Goal: Information Seeking & Learning: Learn about a topic

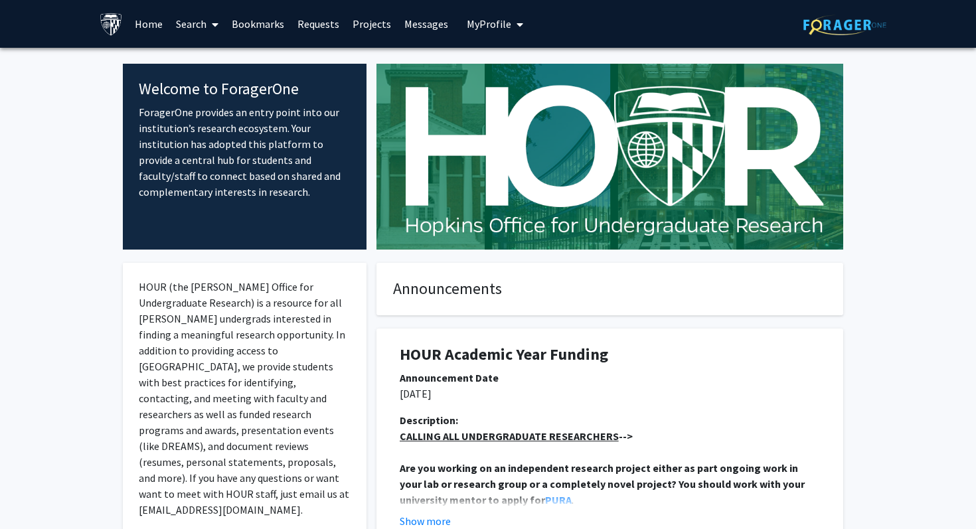
click at [488, 21] on span "My Profile" at bounding box center [489, 23] width 44 height 13
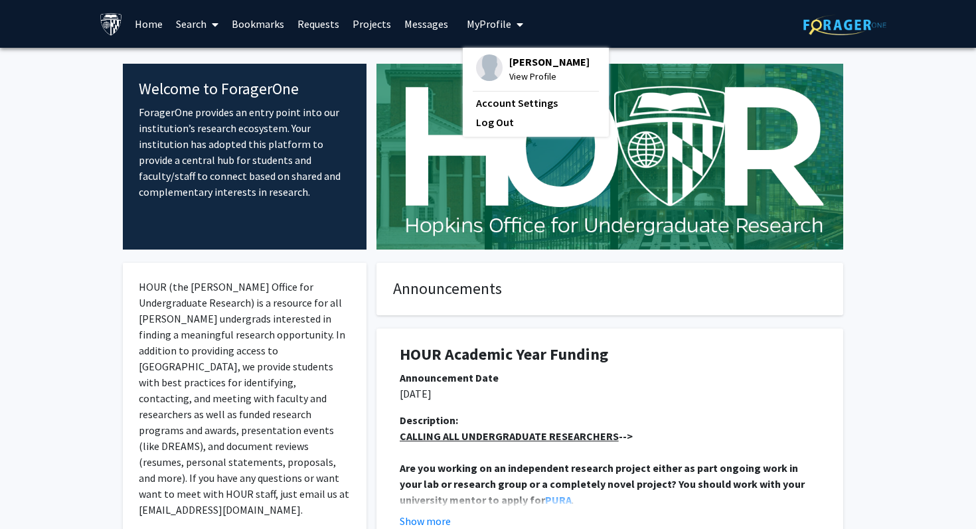
click at [260, 21] on link "Bookmarks" at bounding box center [258, 24] width 66 height 46
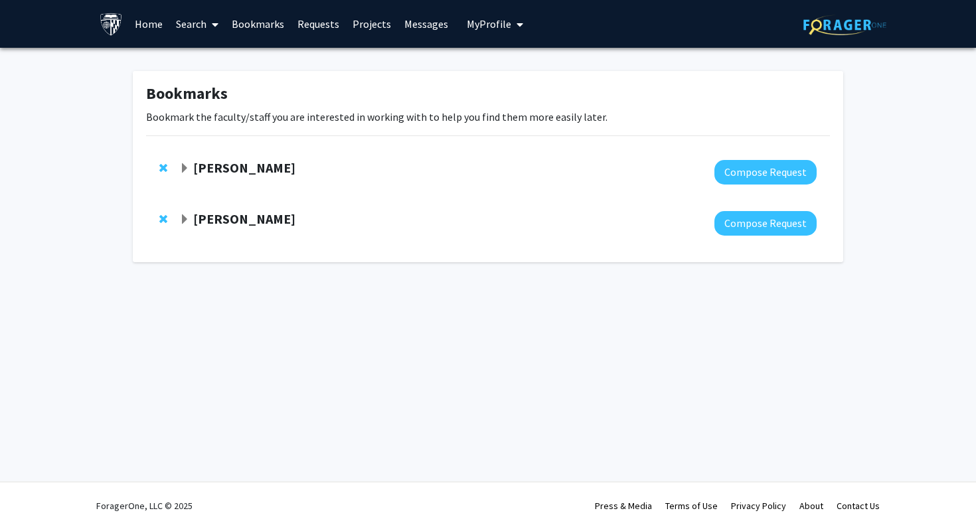
click at [237, 220] on strong "[PERSON_NAME]" at bounding box center [244, 218] width 102 height 17
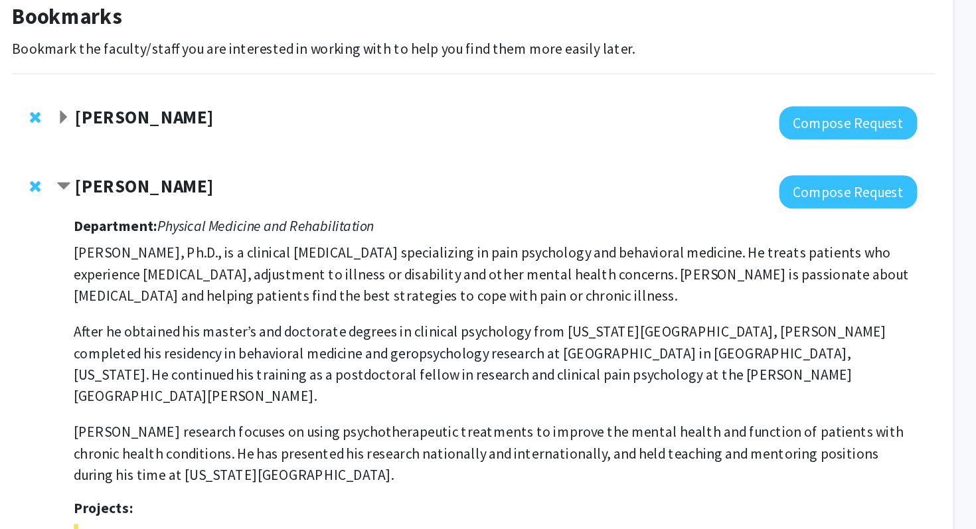
click at [364, 298] on p "[PERSON_NAME], Ph.D., is a clinical [MEDICAL_DATA] specializing in pain psychol…" at bounding box center [504, 284] width 625 height 48
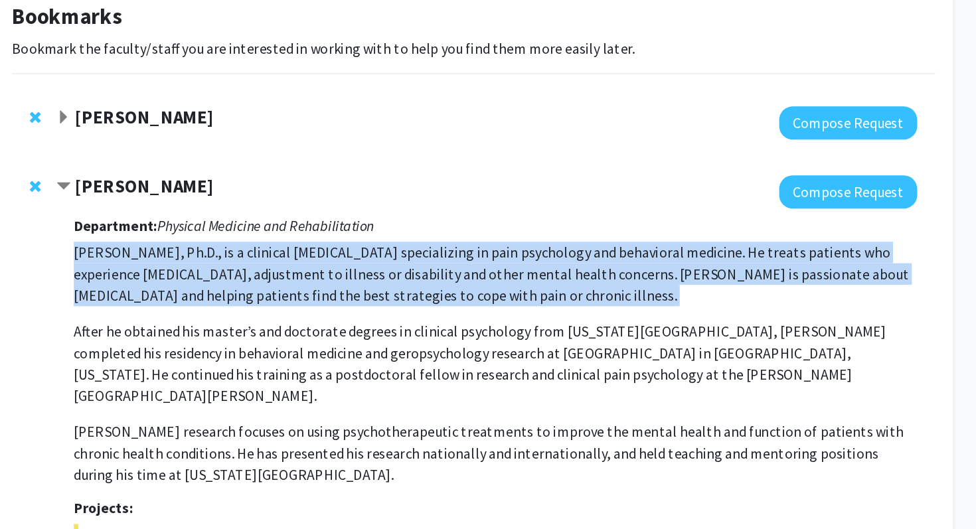
click at [364, 298] on p "[PERSON_NAME], Ph.D., is a clinical [MEDICAL_DATA] specializing in pain psychol…" at bounding box center [504, 284] width 625 height 48
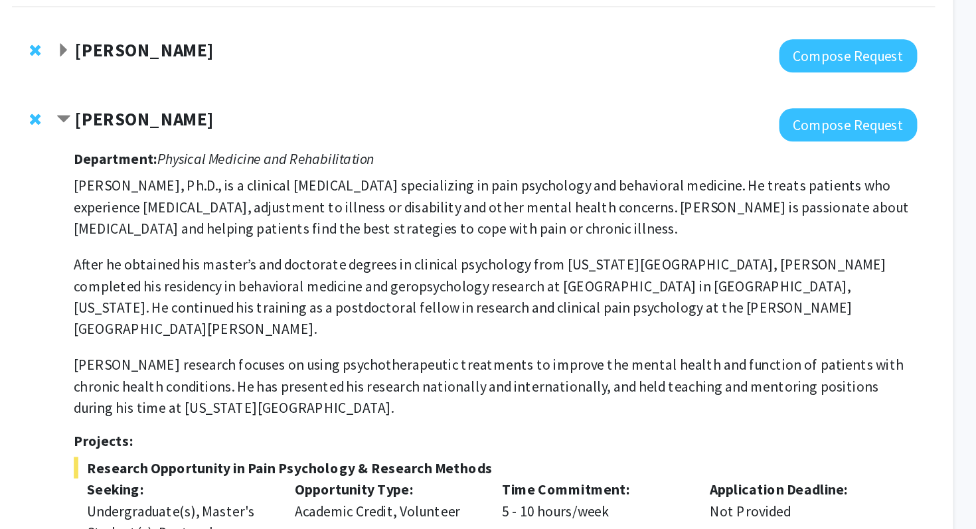
click at [364, 348] on p "After he obtained his master’s and doctorate degrees in clinical psychology fro…" at bounding box center [504, 351] width 625 height 64
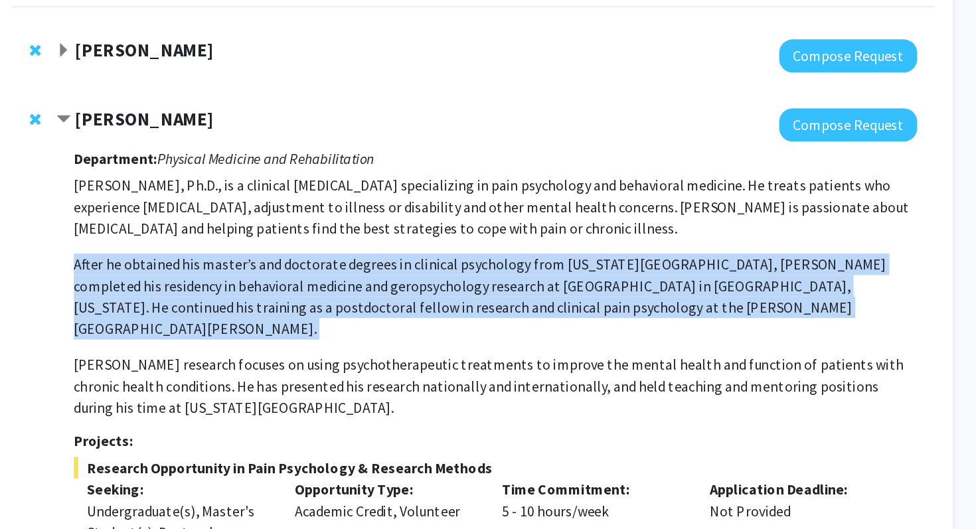
click at [364, 348] on p "After he obtained his master’s and doctorate degrees in clinical psychology fro…" at bounding box center [504, 351] width 625 height 64
click at [376, 348] on p "After he obtained his master’s and doctorate degrees in clinical psychology fro…" at bounding box center [504, 351] width 625 height 64
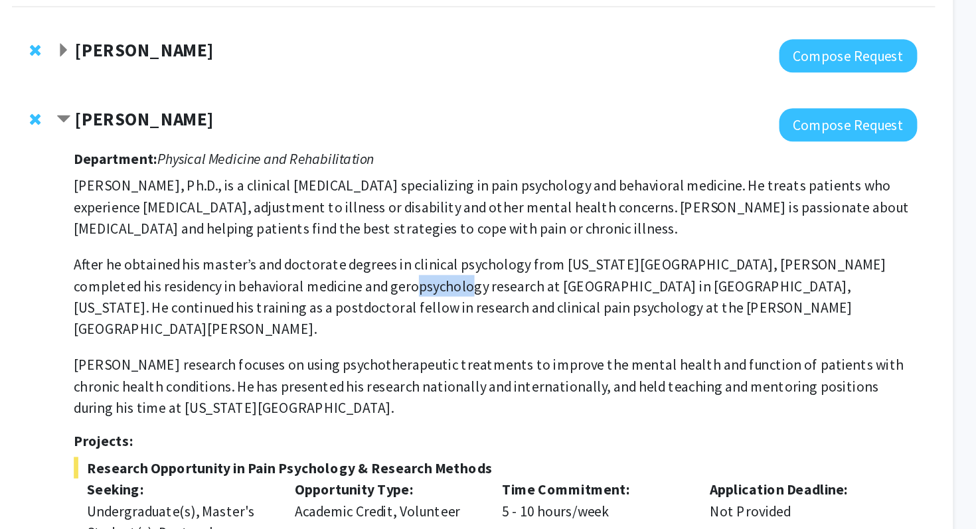
click at [376, 348] on p "After he obtained his master’s and doctorate degrees in clinical psychology fro…" at bounding box center [504, 351] width 625 height 64
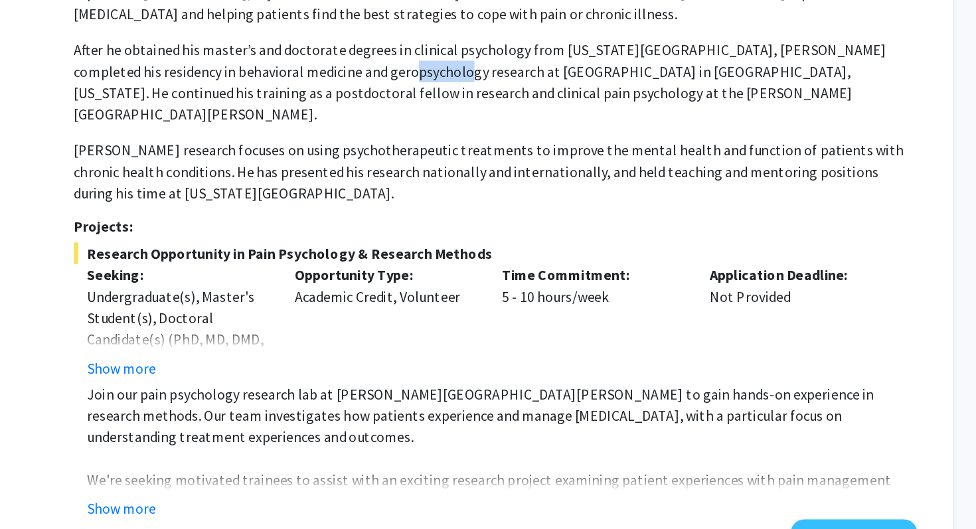
scroll to position [171, 0]
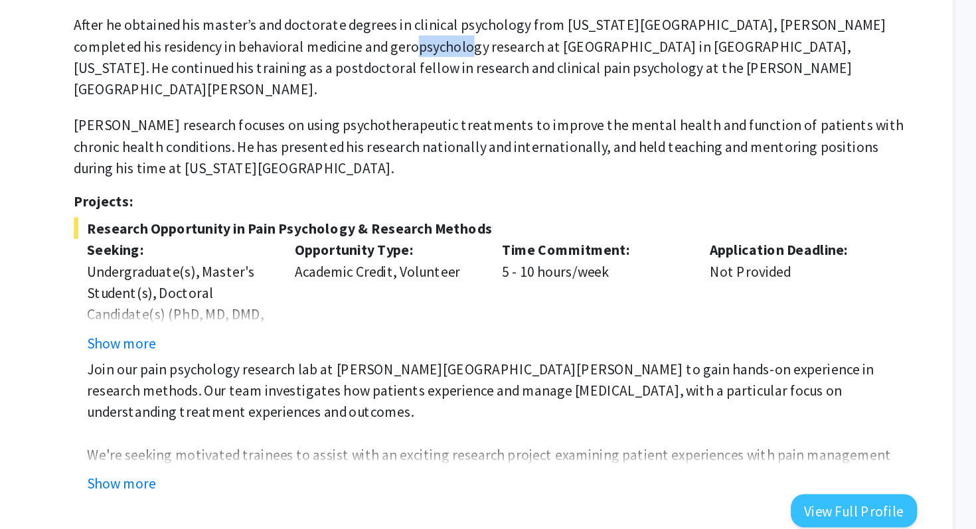
click at [233, 487] on button "Show more" at bounding box center [227, 495] width 51 height 16
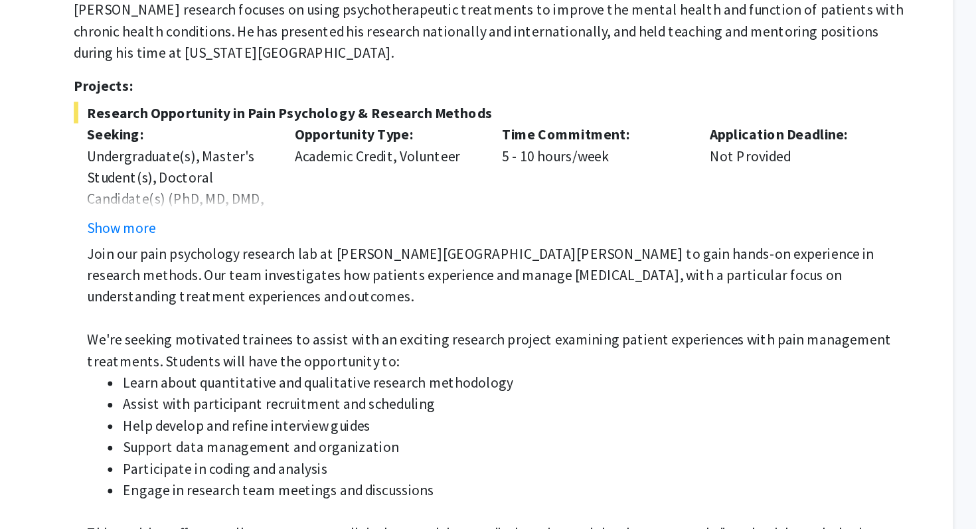
scroll to position [258, 0]
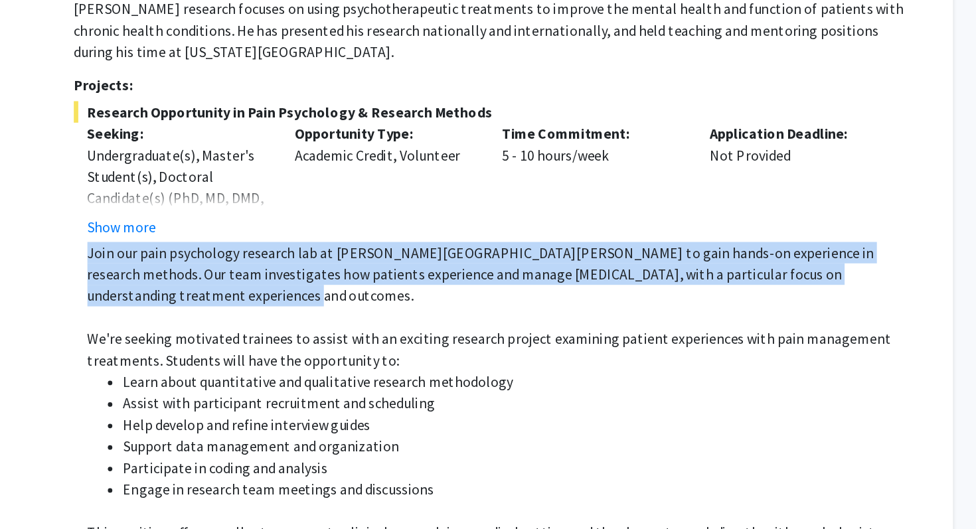
drag, startPoint x: 194, startPoint y: 307, endPoint x: 319, endPoint y: 337, distance: 128.8
click at [319, 337] on fg-read-more "Join our pain psychology research lab at [PERSON_NAME][GEOGRAPHIC_DATA][PERSON_…" at bounding box center [504, 478] width 625 height 324
click at [319, 337] on p "Join our pain psychology research lab at [PERSON_NAME][GEOGRAPHIC_DATA][PERSON_…" at bounding box center [509, 340] width 615 height 48
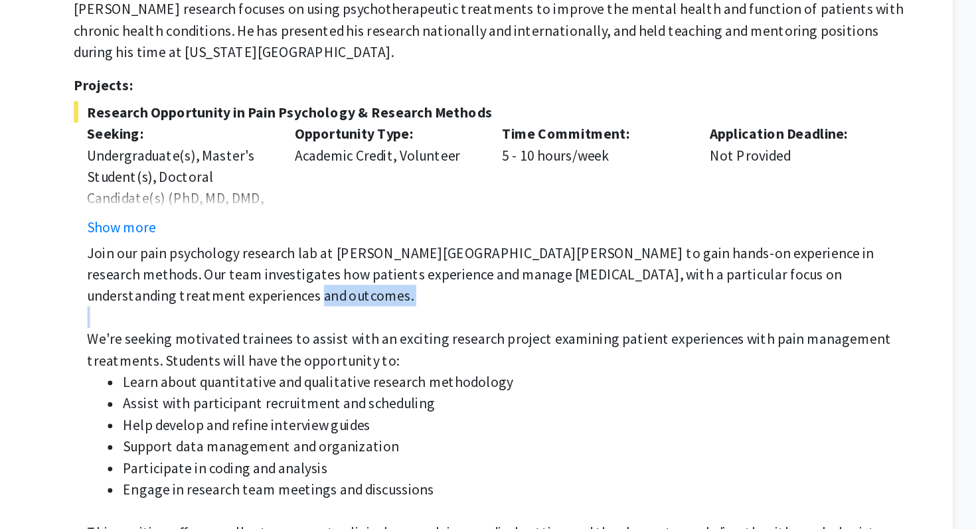
click at [319, 337] on p "Join our pain psychology research lab at [PERSON_NAME][GEOGRAPHIC_DATA][PERSON_…" at bounding box center [509, 340] width 615 height 48
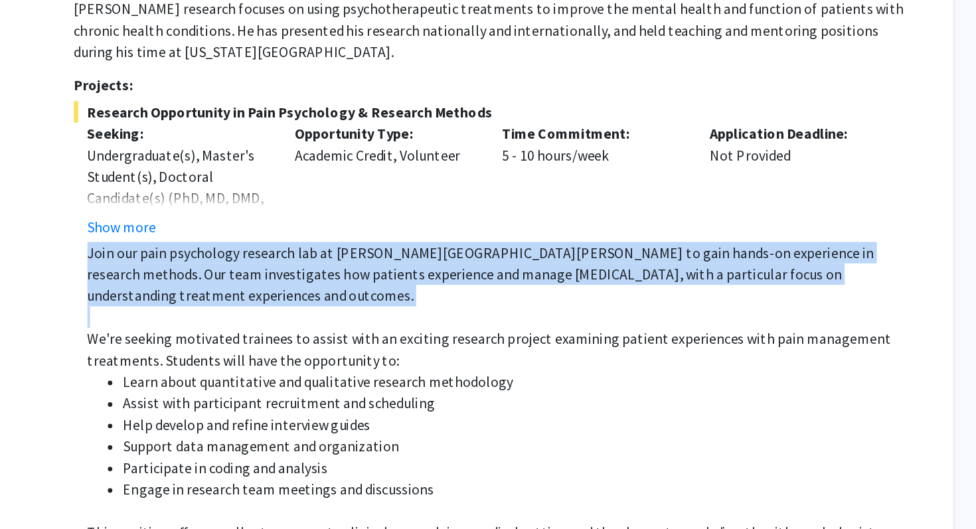
click at [319, 337] on p "Join our pain psychology research lab at [PERSON_NAME][GEOGRAPHIC_DATA][PERSON_…" at bounding box center [509, 340] width 615 height 48
click at [321, 337] on p "Join our pain psychology research lab at [PERSON_NAME][GEOGRAPHIC_DATA][PERSON_…" at bounding box center [509, 340] width 615 height 48
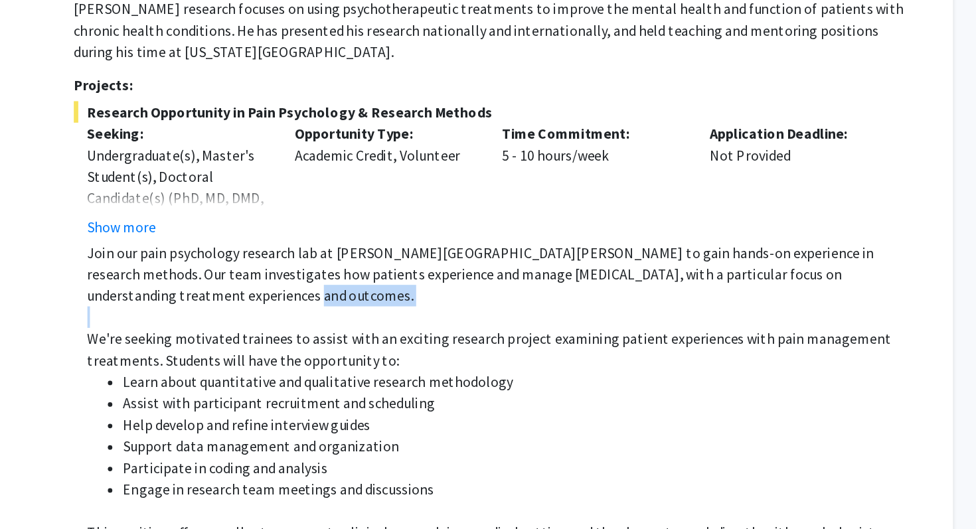
click at [321, 337] on p "Join our pain psychology research lab at [PERSON_NAME][GEOGRAPHIC_DATA][PERSON_…" at bounding box center [509, 340] width 615 height 48
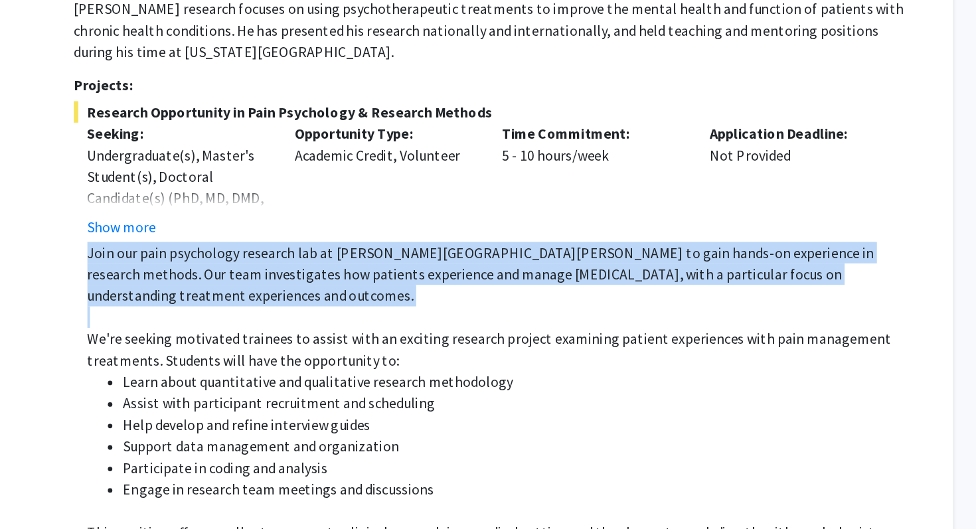
click at [321, 337] on p "Join our pain psychology research lab at [PERSON_NAME][GEOGRAPHIC_DATA][PERSON_…" at bounding box center [509, 340] width 615 height 48
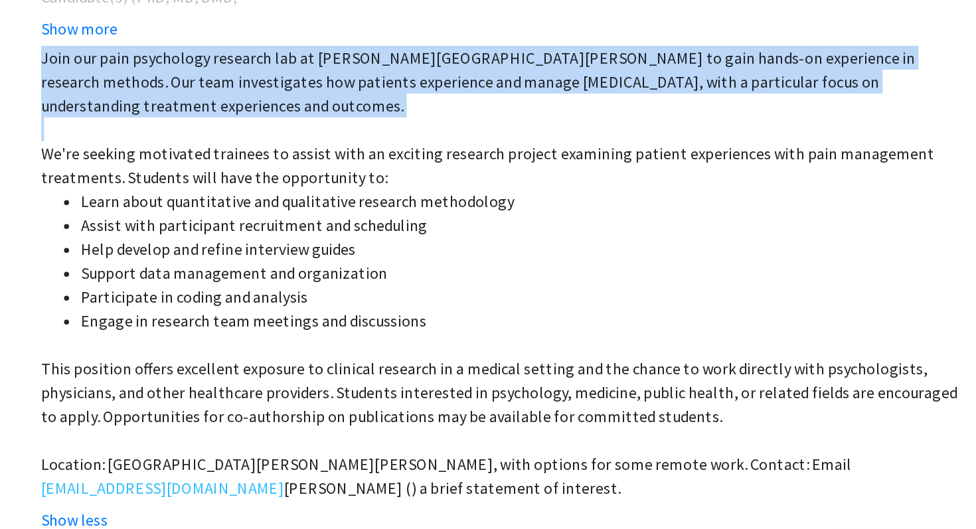
scroll to position [368, 0]
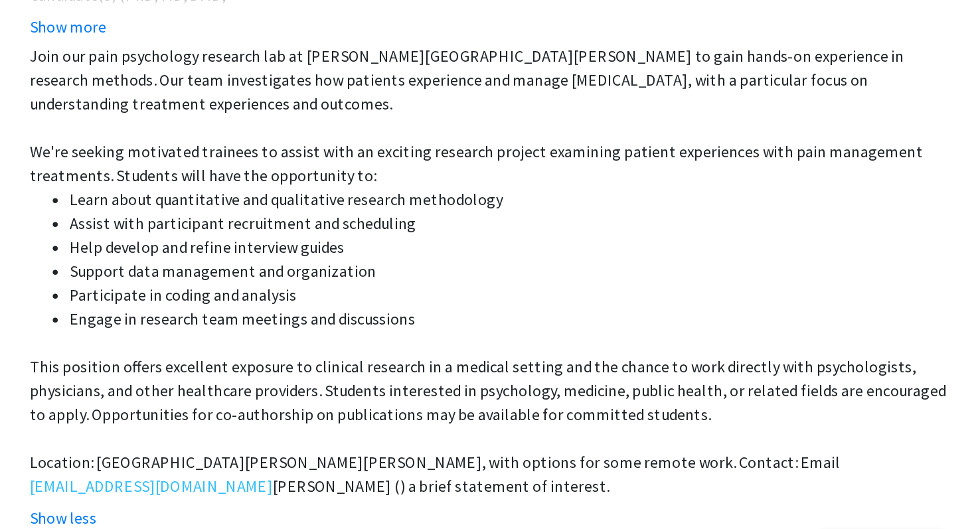
click at [476, 396] on p at bounding box center [509, 404] width 615 height 16
click at [482, 412] on p "This position offers excellent exposure to clinical research in a medical setti…" at bounding box center [509, 436] width 615 height 48
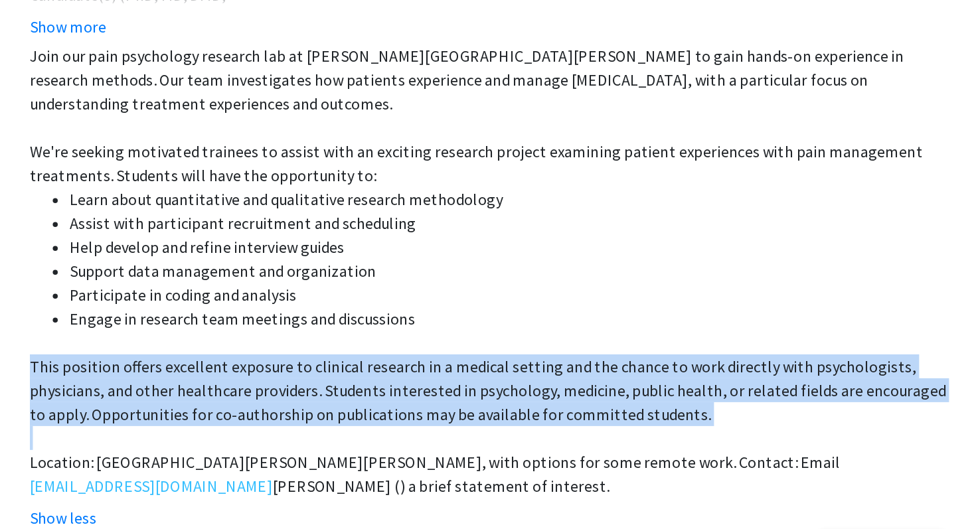
click at [482, 412] on p "This position offers excellent exposure to clinical research in a medical setti…" at bounding box center [509, 436] width 615 height 48
click at [481, 412] on p "This position offers excellent exposure to clinical research in a medical setti…" at bounding box center [509, 436] width 615 height 48
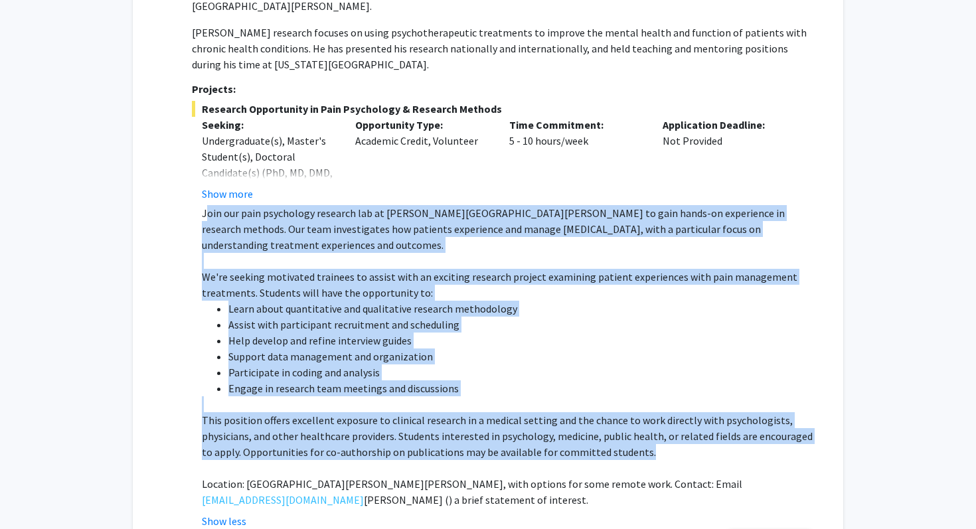
drag, startPoint x: 637, startPoint y: 439, endPoint x: 206, endPoint y: 197, distance: 494.9
click at [206, 205] on div "Join our pain psychology research lab at [PERSON_NAME][GEOGRAPHIC_DATA][PERSON_…" at bounding box center [509, 356] width 615 height 303
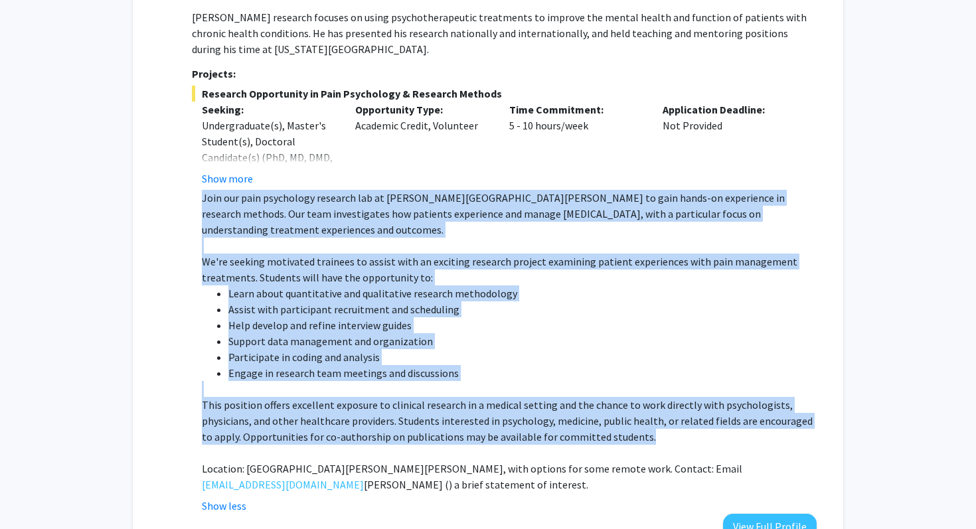
copy div "Join our pain psychology research lab at [PERSON_NAME][GEOGRAPHIC_DATA][PERSON_…"
click at [455, 266] on p "We're seeking motivated trainees to assist with an exciting research project ex…" at bounding box center [509, 270] width 615 height 32
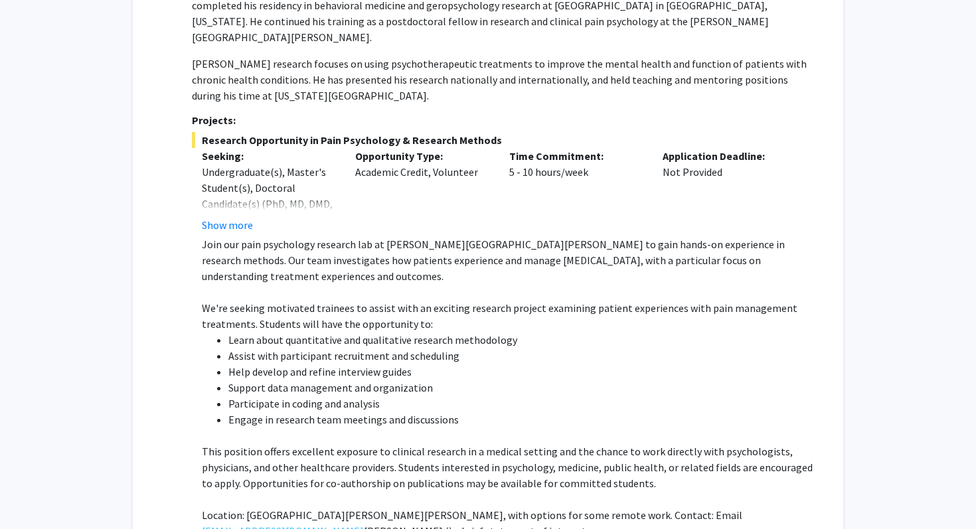
scroll to position [307, 0]
